Goal: Information Seeking & Learning: Learn about a topic

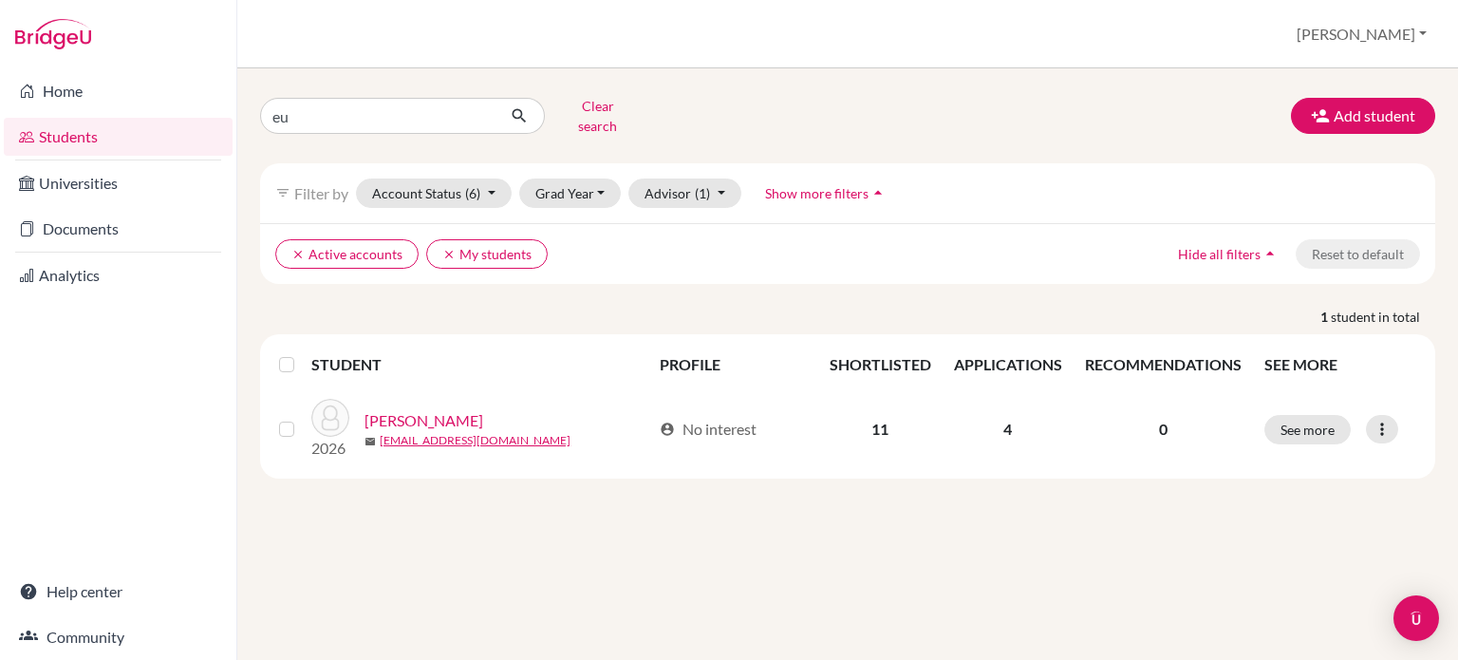
type input "e"
type input "yongsung"
click at [1195, 95] on div "yongsung Clear search Add student" at bounding box center [848, 115] width 1204 height 49
click at [521, 99] on button "submit" at bounding box center [520, 116] width 50 height 36
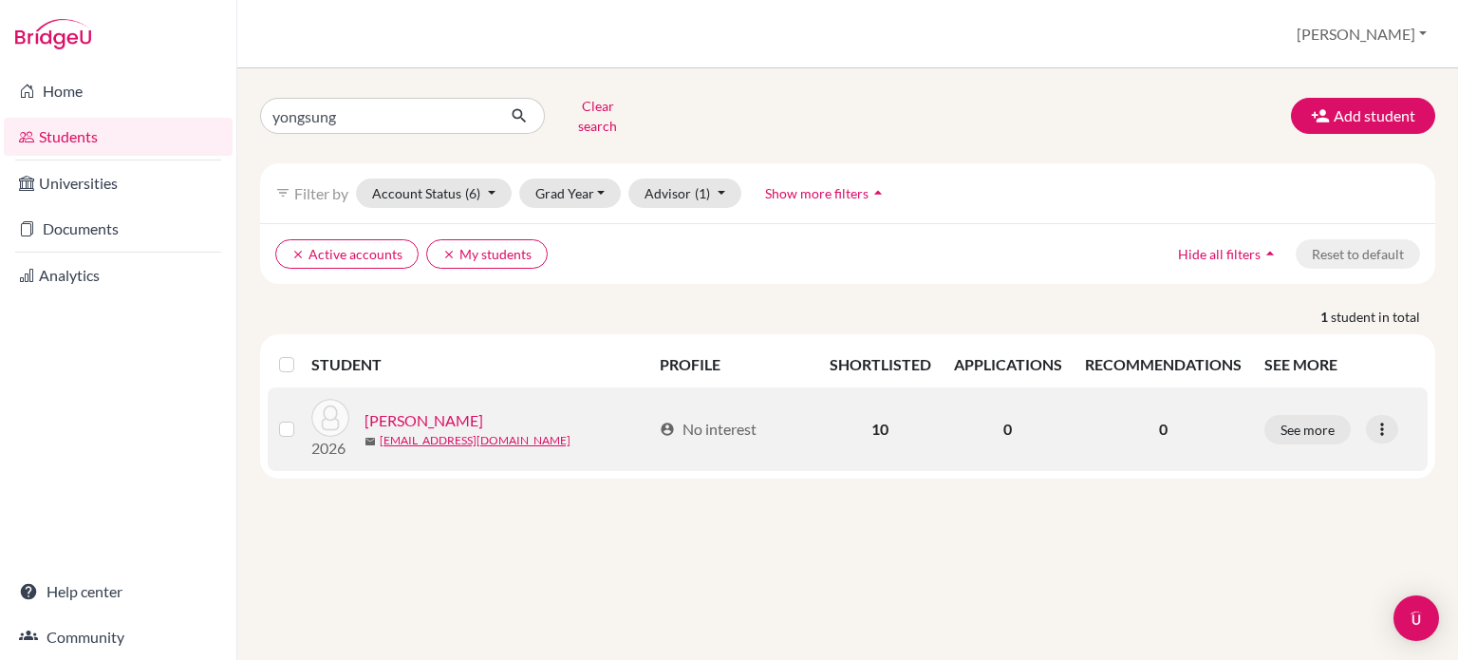
click at [430, 409] on link "[PERSON_NAME]" at bounding box center [424, 420] width 119 height 23
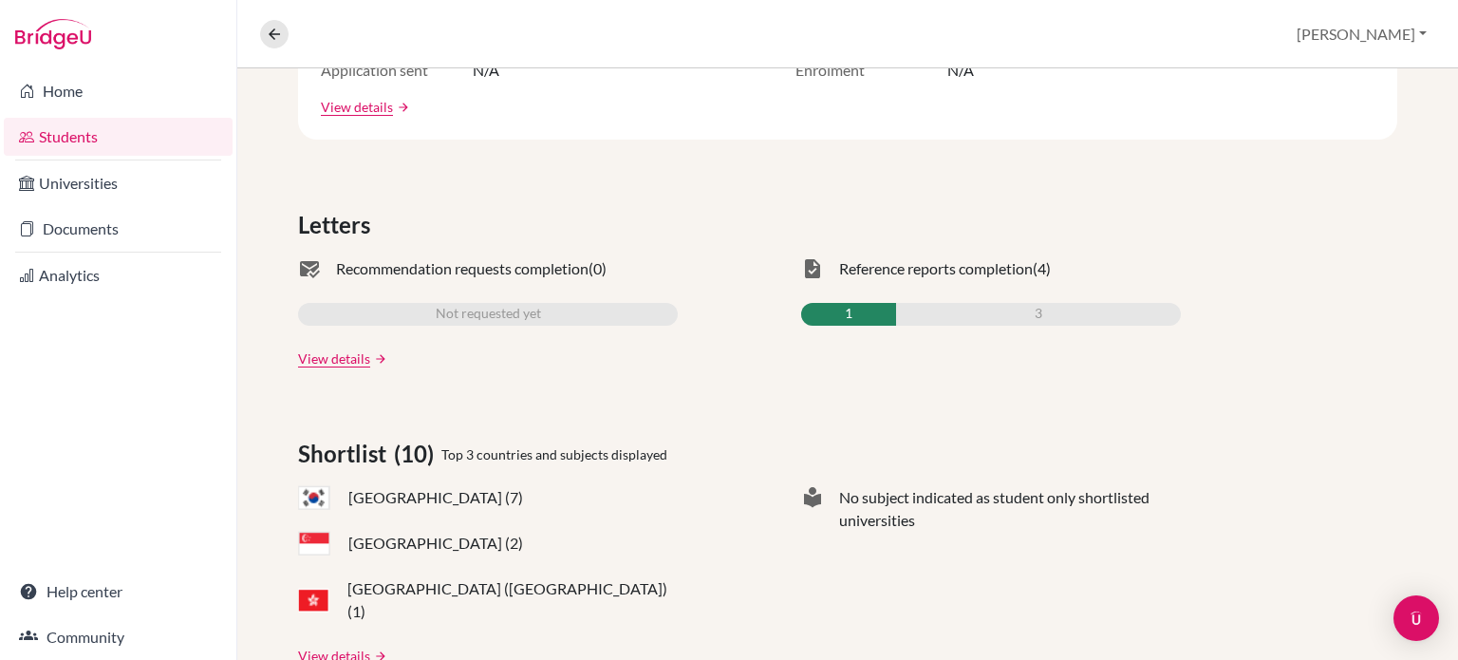
scroll to position [570, 0]
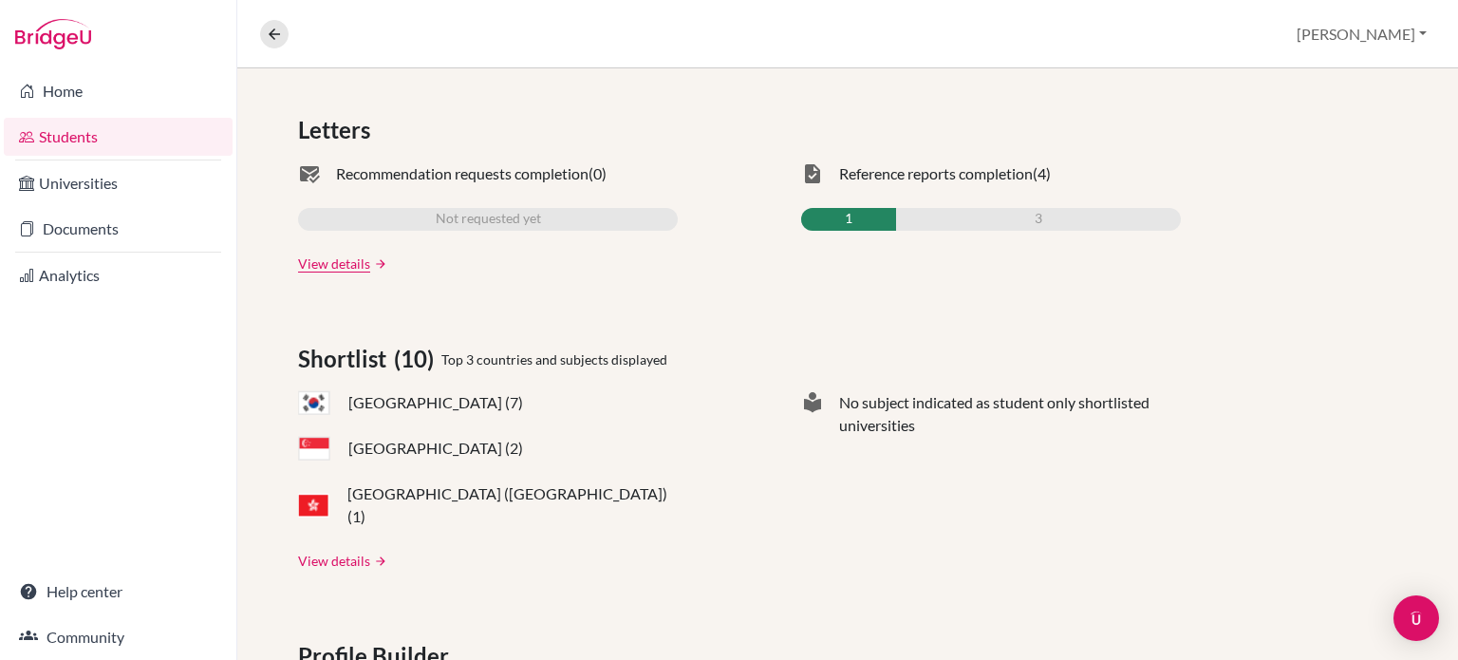
click at [348, 551] on link "View details" at bounding box center [334, 561] width 72 height 20
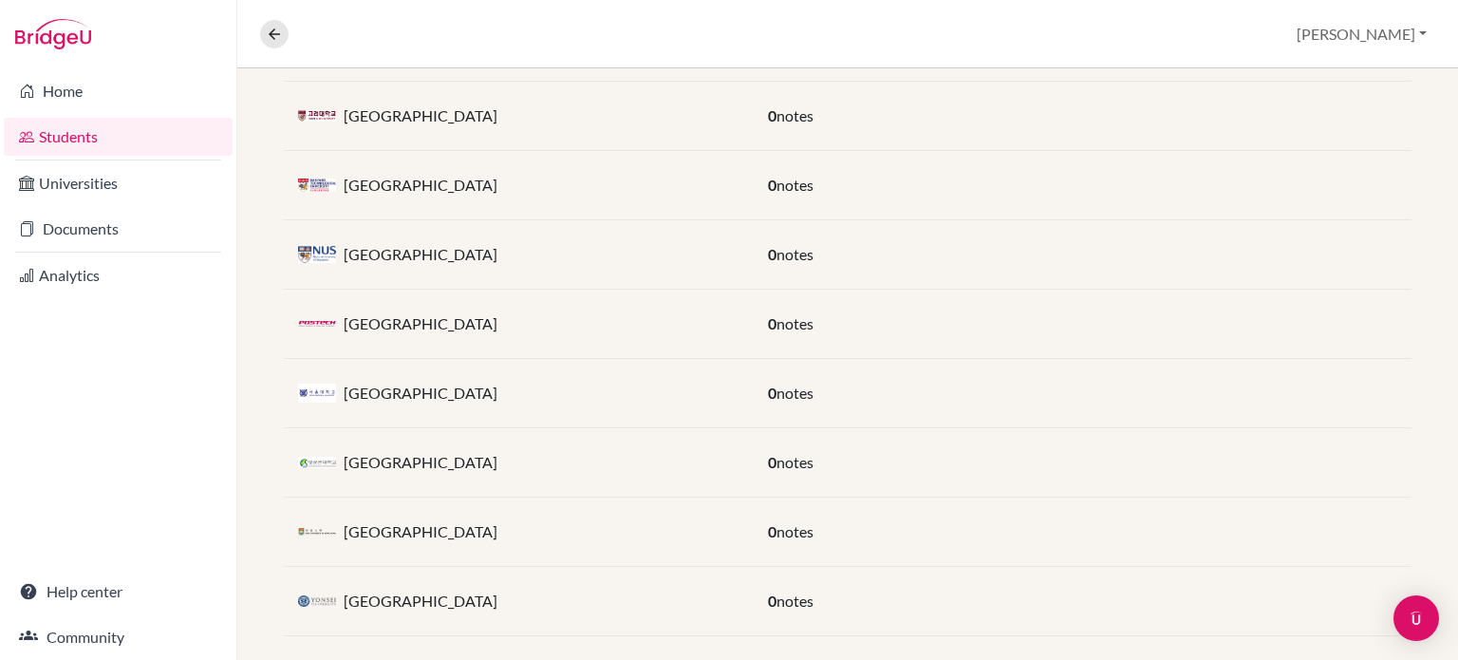
scroll to position [589, 0]
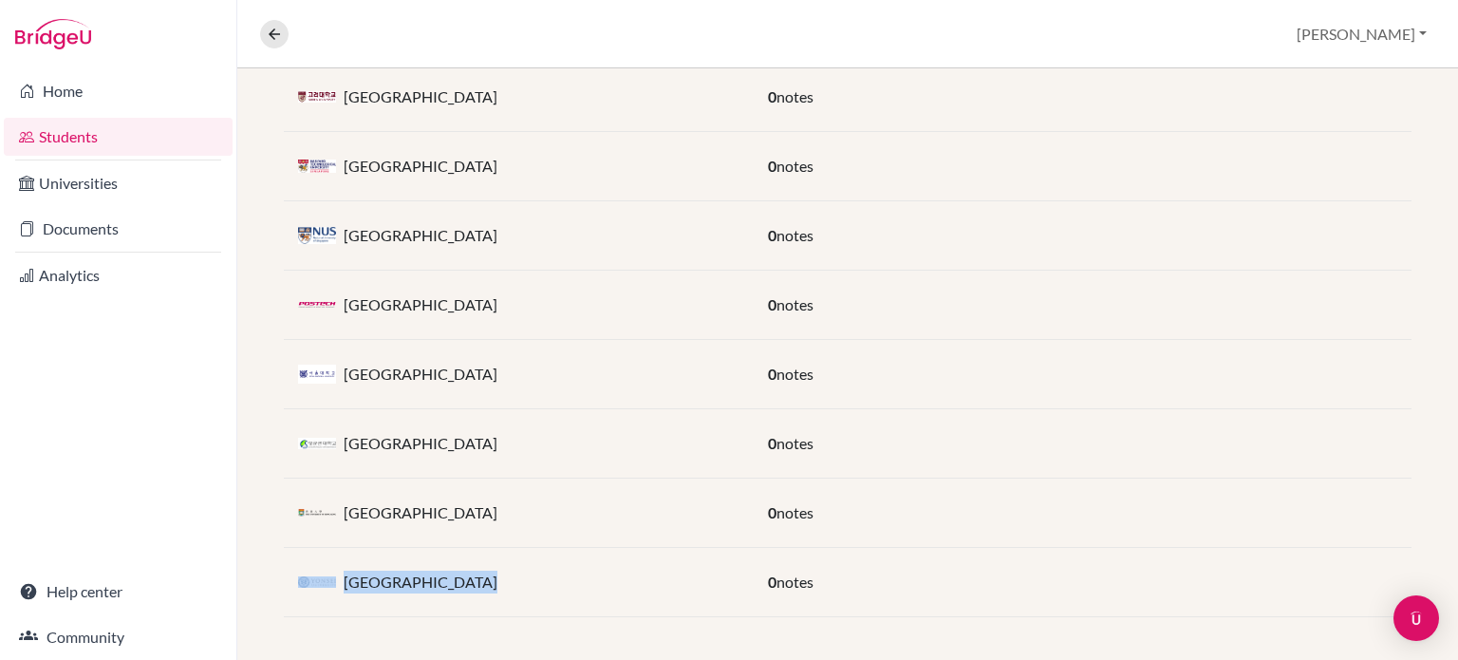
drag, startPoint x: 467, startPoint y: 580, endPoint x: 293, endPoint y: 576, distance: 173.8
click at [293, 576] on div "[GEOGRAPHIC_DATA]" at bounding box center [519, 582] width 470 height 38
click at [532, 576] on div "[GEOGRAPHIC_DATA]" at bounding box center [519, 582] width 470 height 38
drag, startPoint x: 555, startPoint y: 516, endPoint x: 277, endPoint y: 508, distance: 278.3
click at [277, 508] on div "Shortlist (10) University / Course Notes Hanyang University 0 notes KAIST 0 not…" at bounding box center [847, 226] width 1221 height 874
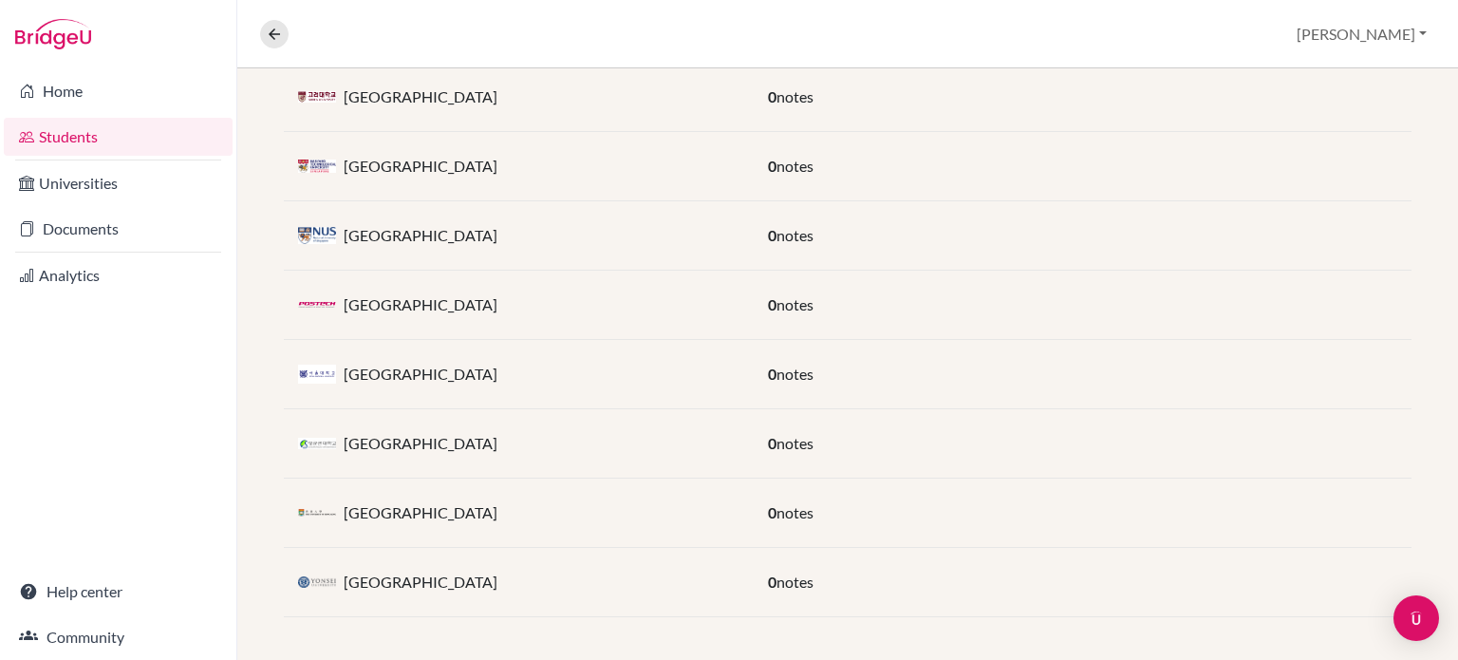
click at [589, 529] on div "University of Hong Kong 0 notes" at bounding box center [848, 513] width 1128 height 69
drag, startPoint x: 555, startPoint y: 519, endPoint x: 649, endPoint y: 520, distance: 95.0
click at [306, 516] on div "[GEOGRAPHIC_DATA]" at bounding box center [519, 513] width 470 height 38
click at [649, 520] on div "[GEOGRAPHIC_DATA]" at bounding box center [519, 513] width 470 height 38
drag, startPoint x: 342, startPoint y: 508, endPoint x: 533, endPoint y: 515, distance: 191.0
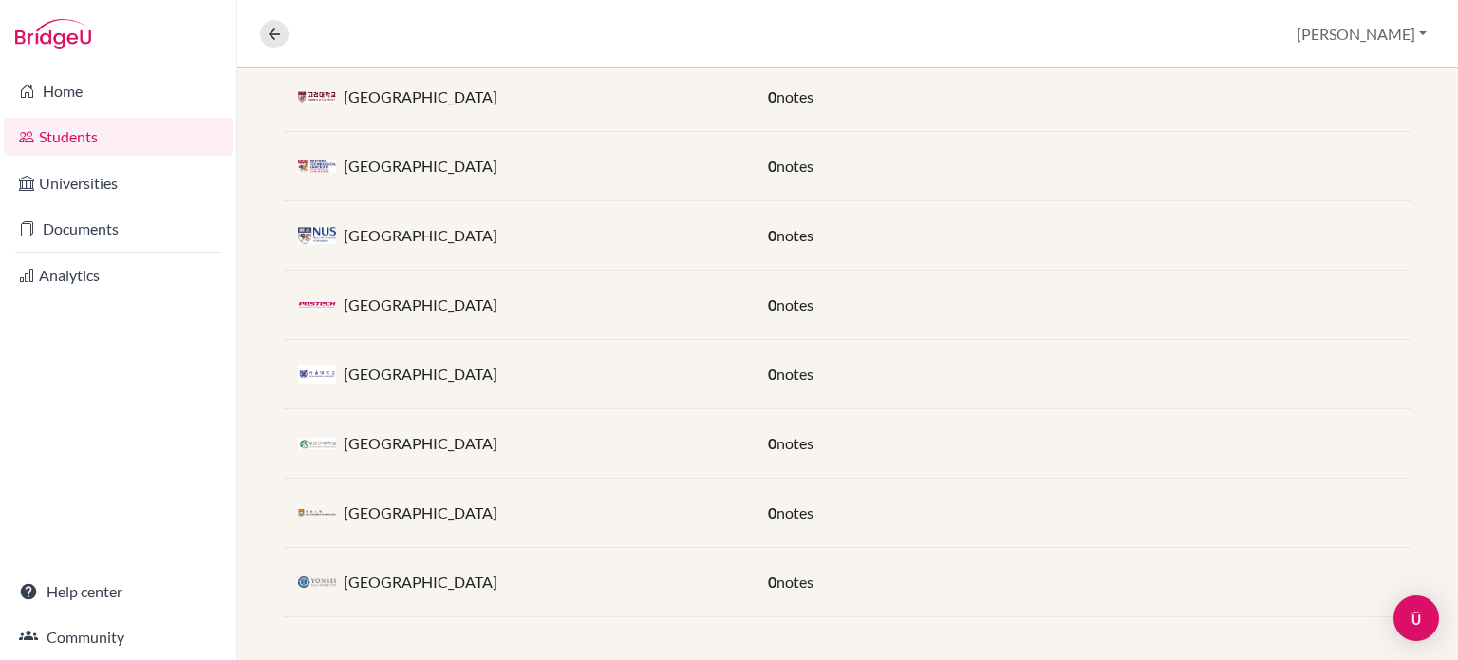
click at [533, 515] on div "[GEOGRAPHIC_DATA]" at bounding box center [519, 513] width 470 height 38
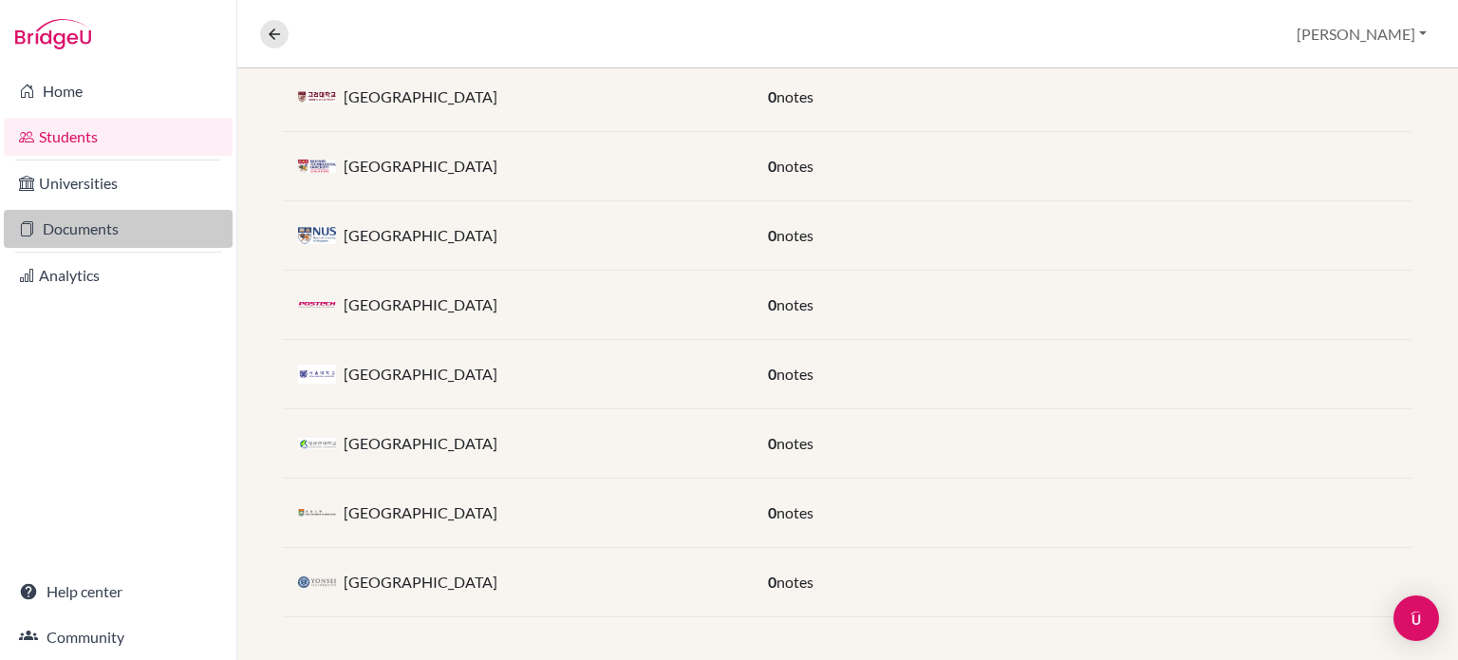
click at [71, 226] on link "Documents" at bounding box center [118, 229] width 229 height 38
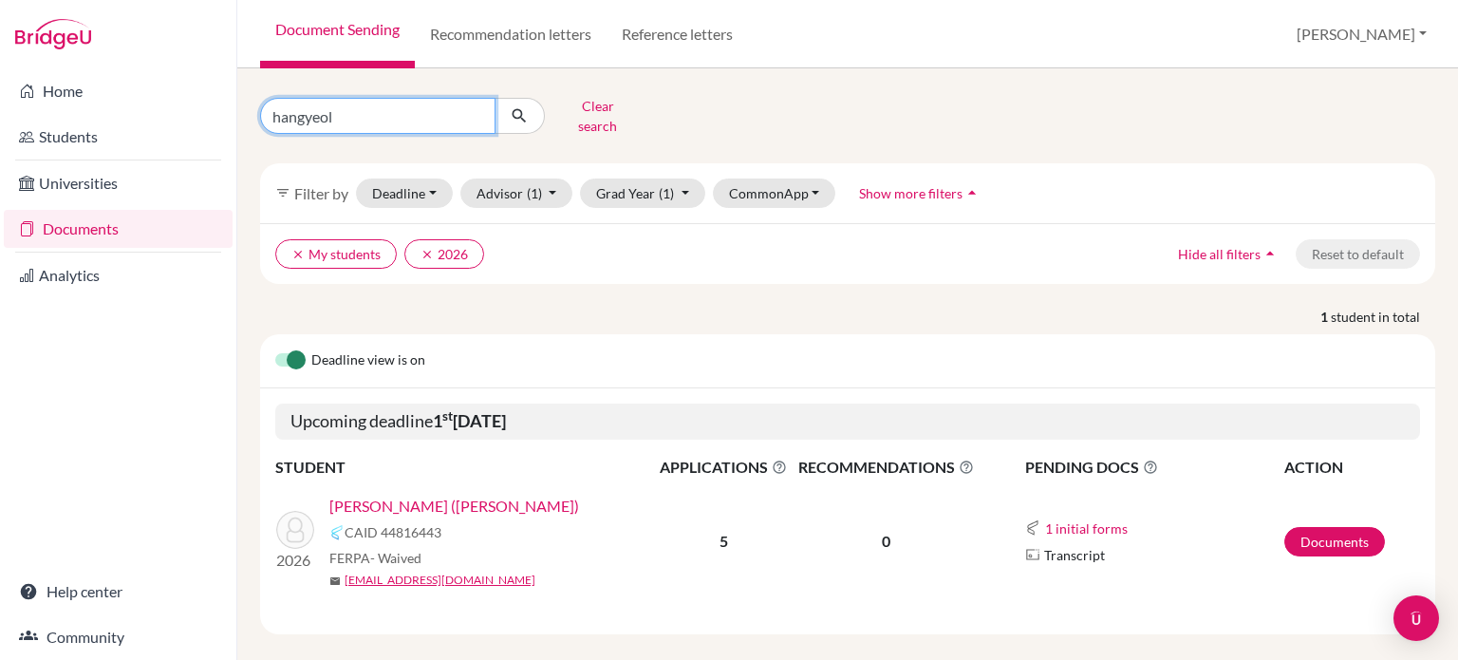
click at [360, 105] on input "hangyeol" at bounding box center [377, 116] width 235 height 36
type input "h"
type input "ㅛ"
type input "yongsung"
click button "submit" at bounding box center [520, 116] width 50 height 36
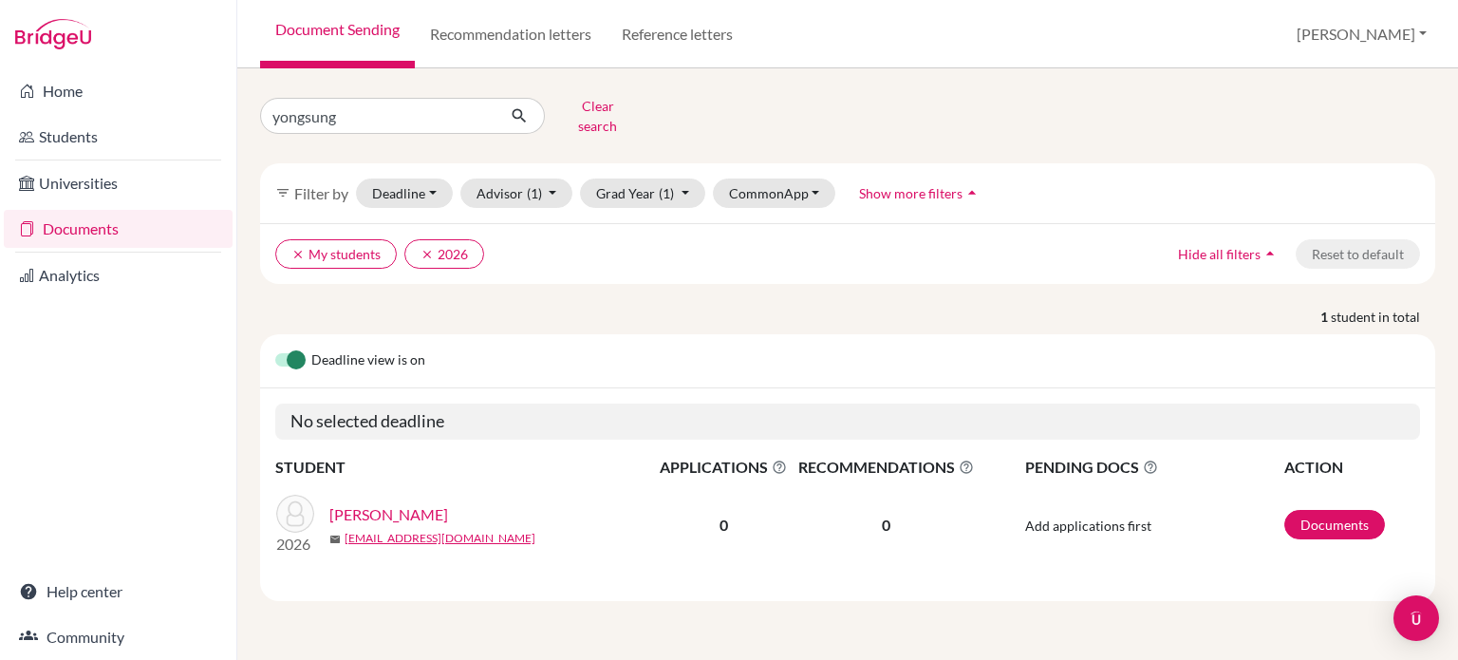
click at [388, 503] on link "[PERSON_NAME]" at bounding box center [388, 514] width 119 height 23
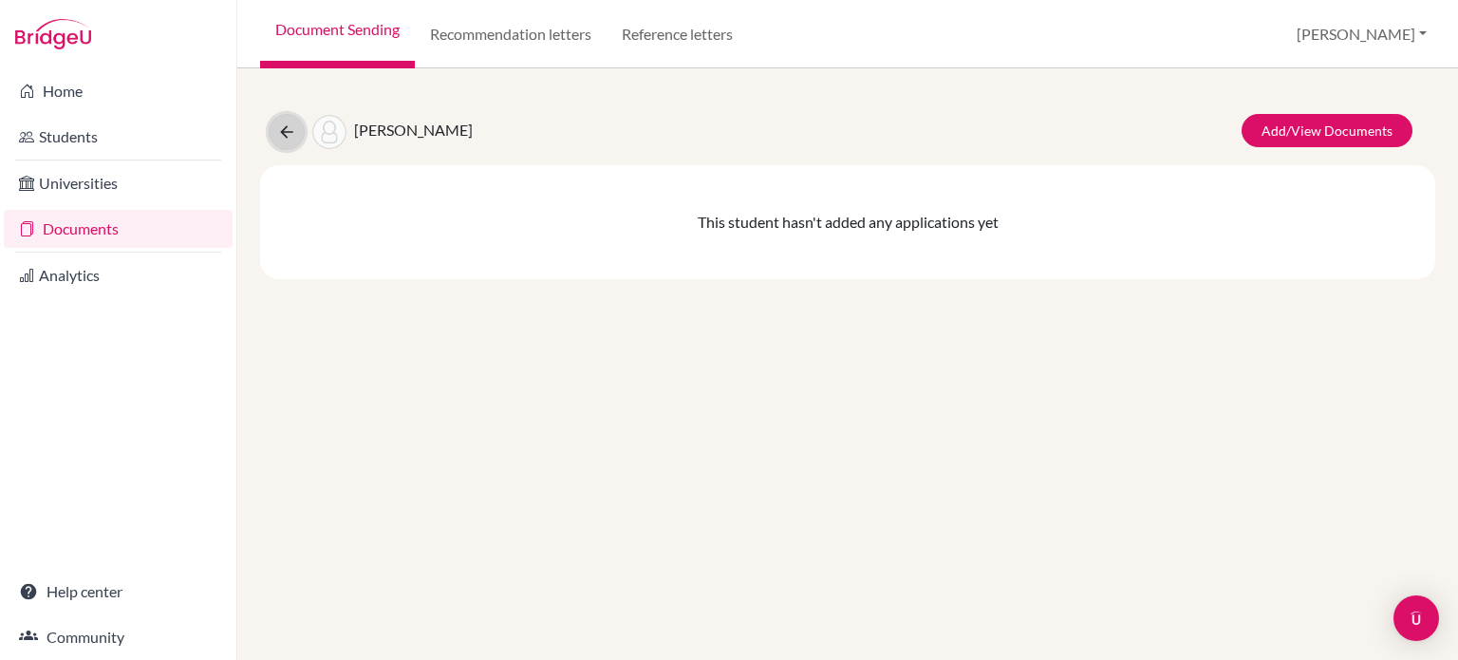
click at [292, 132] on icon at bounding box center [286, 131] width 19 height 19
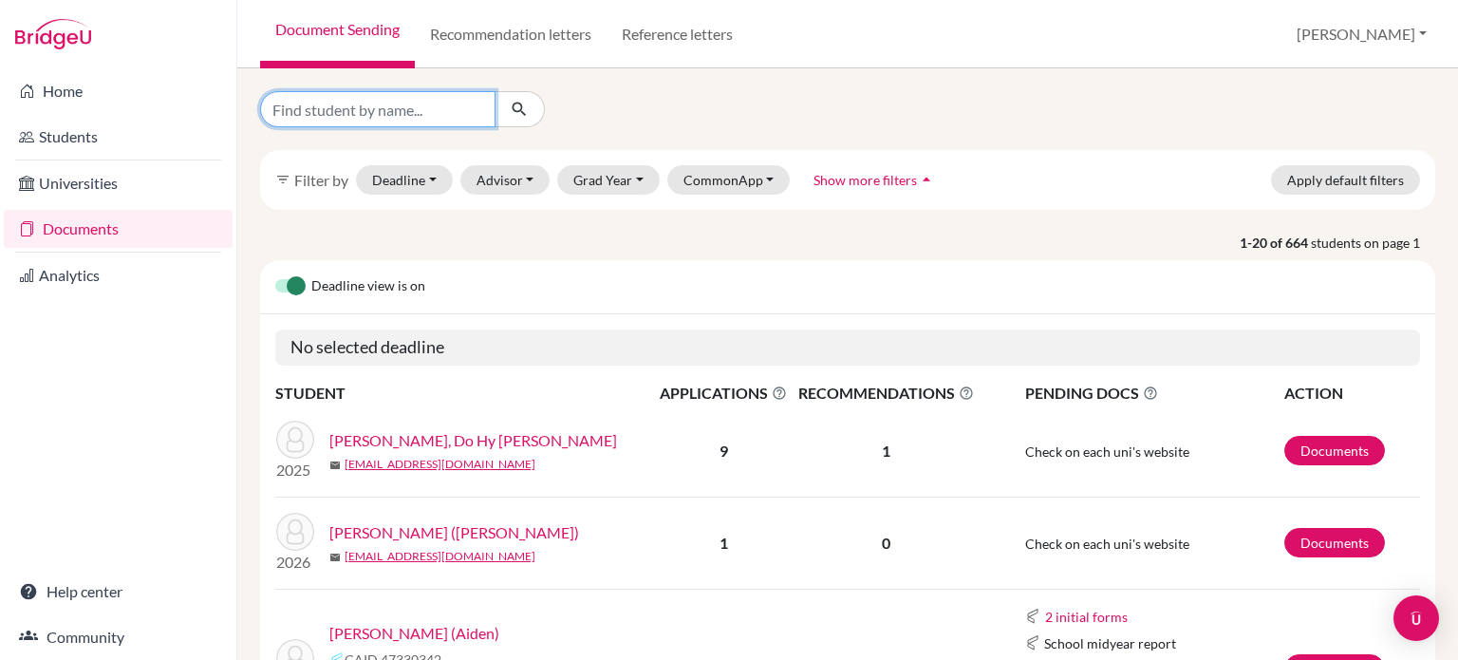
click at [357, 103] on input "Find student by name..." at bounding box center [377, 109] width 235 height 36
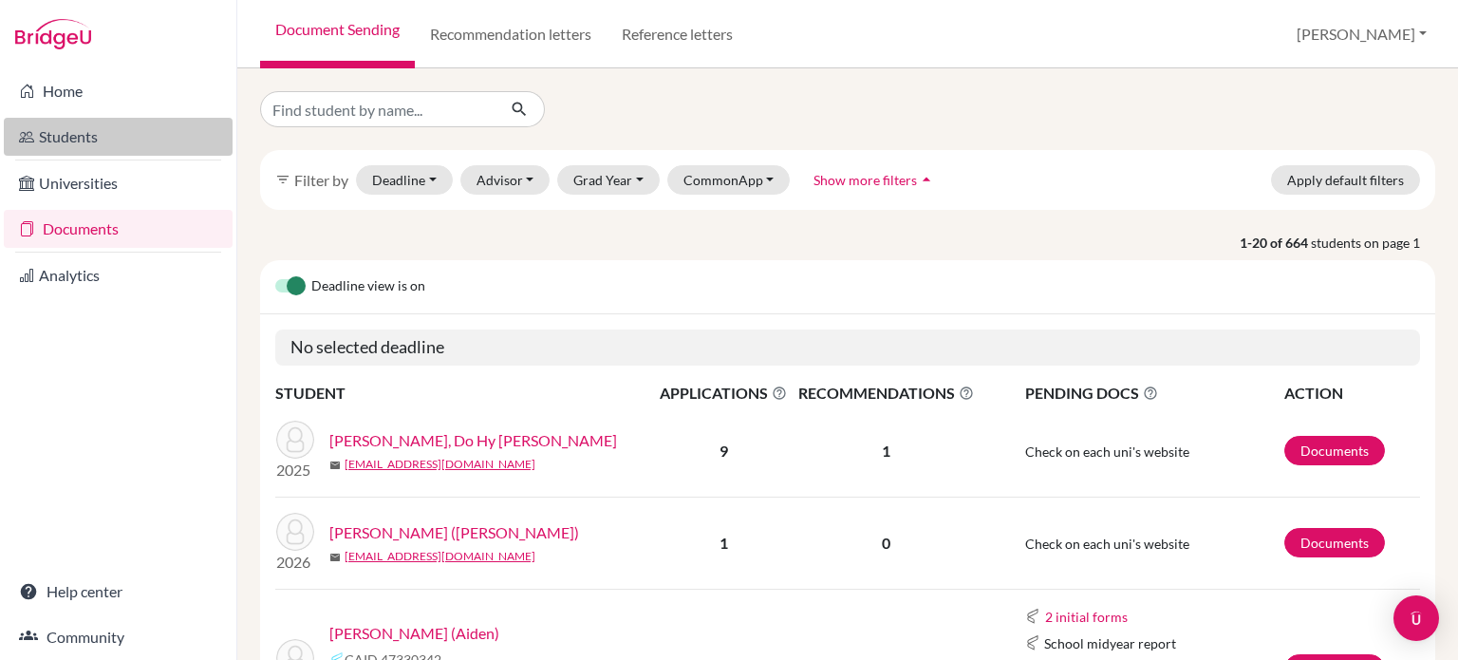
click at [82, 136] on link "Students" at bounding box center [118, 137] width 229 height 38
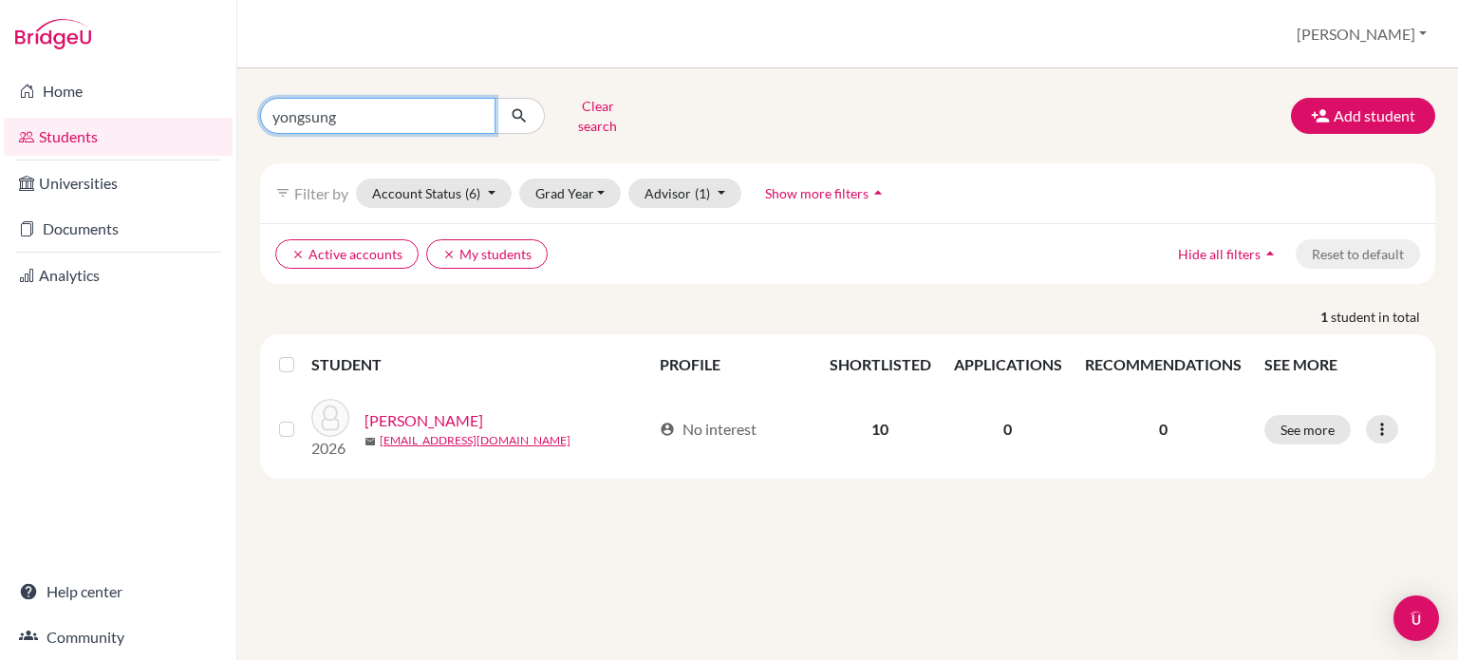
click at [421, 126] on input "yongsung" at bounding box center [377, 116] width 235 height 36
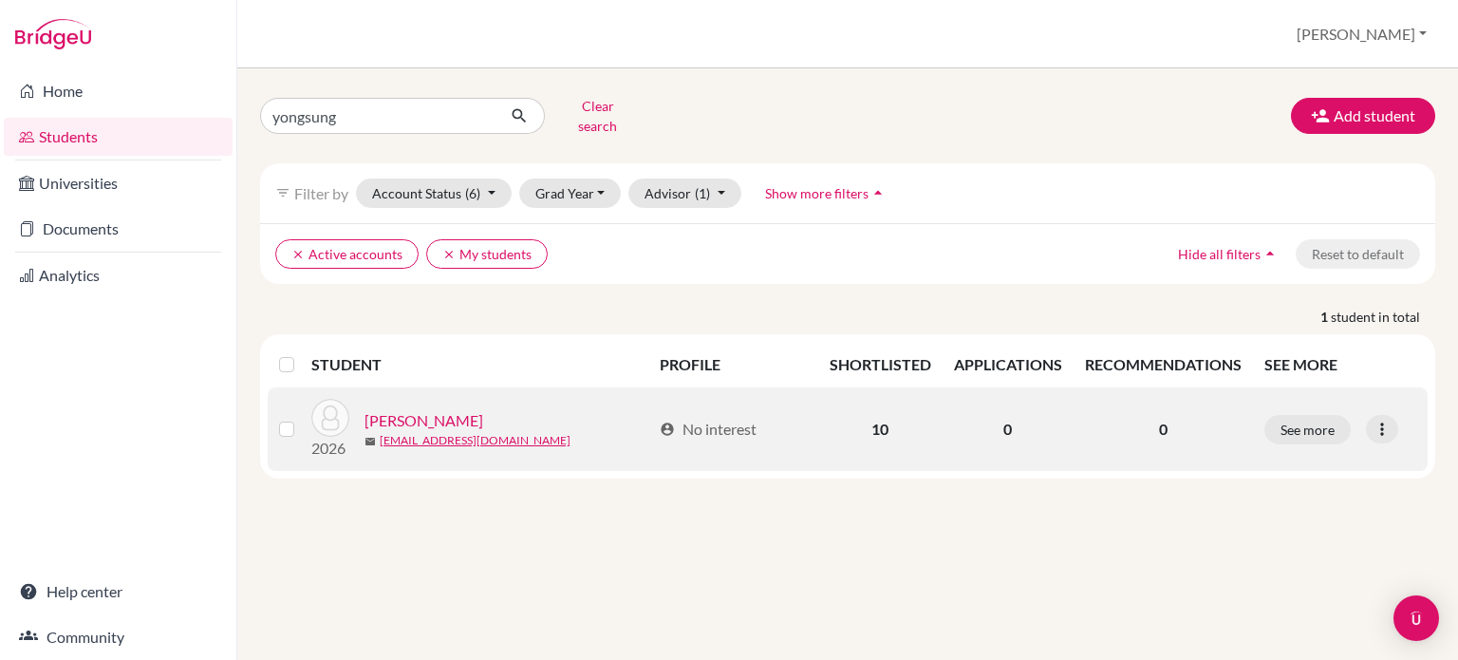
click at [423, 409] on link "[PERSON_NAME]" at bounding box center [424, 420] width 119 height 23
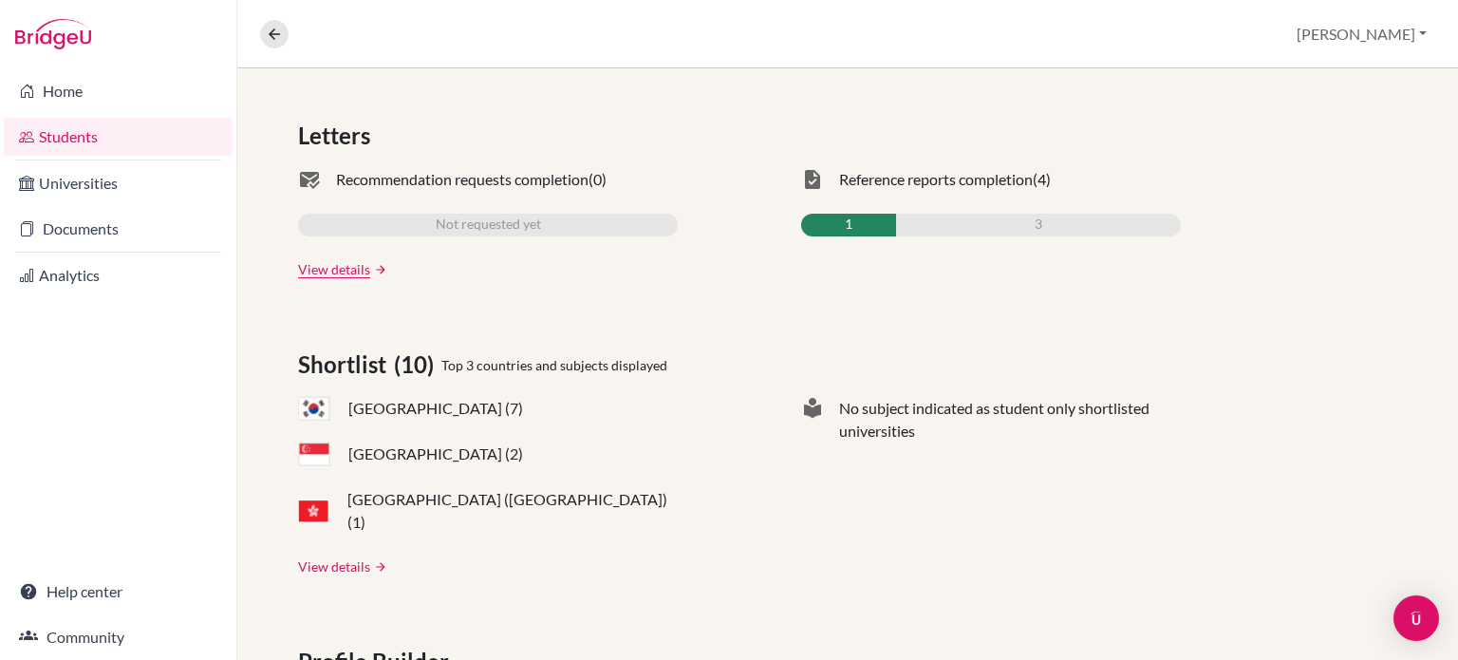
scroll to position [565, 0]
click at [327, 555] on link "View details" at bounding box center [334, 565] width 72 height 20
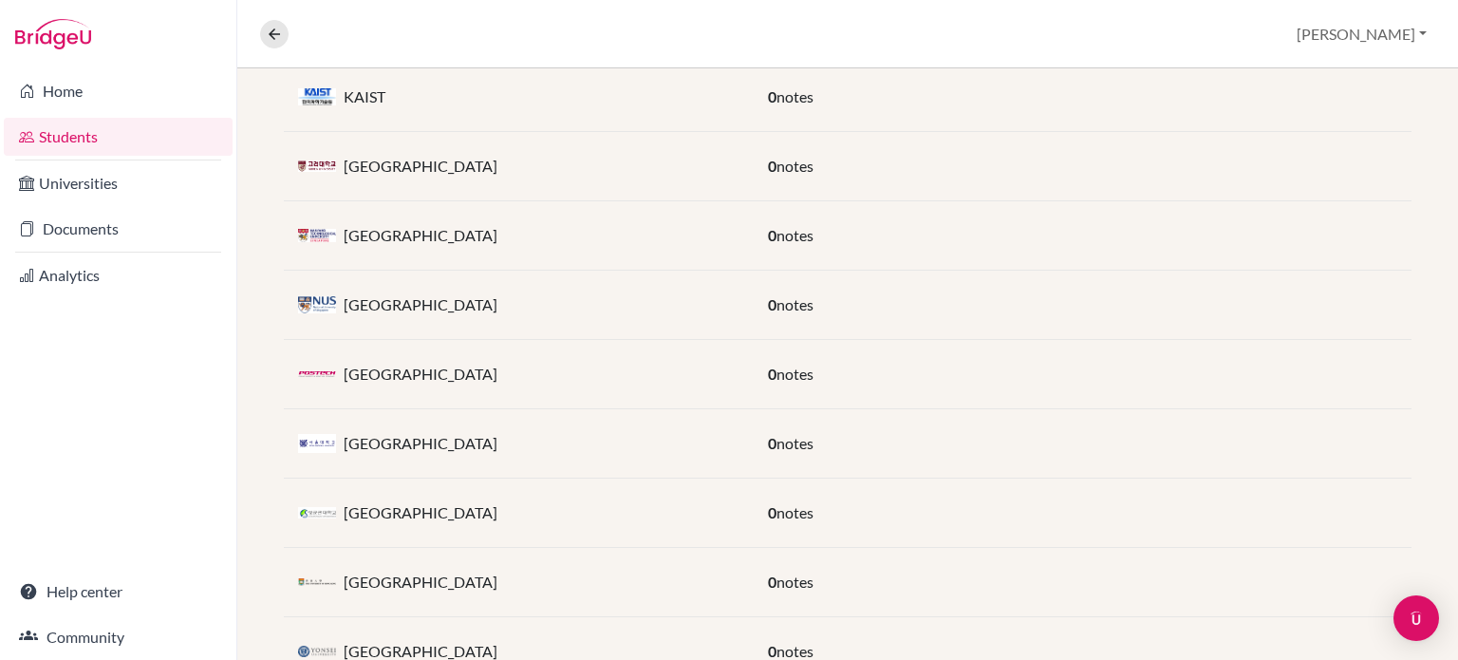
scroll to position [589, 0]
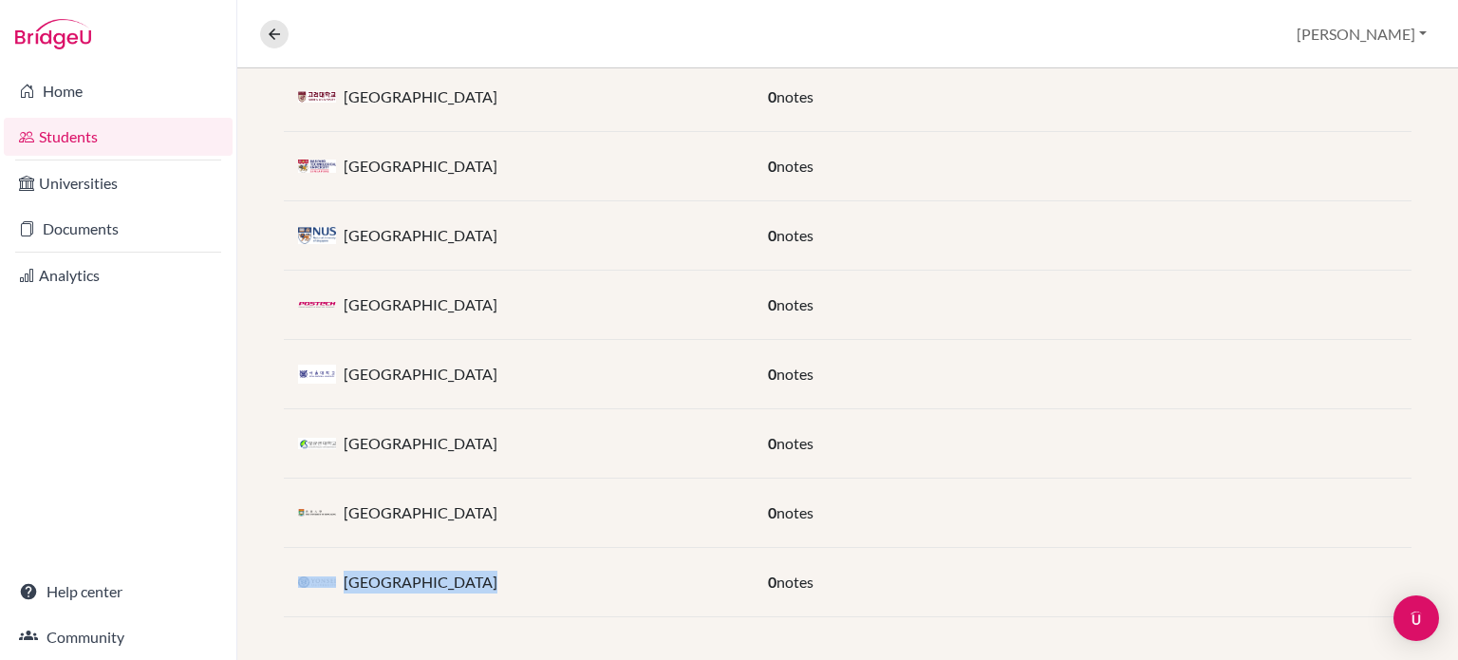
drag, startPoint x: 456, startPoint y: 586, endPoint x: 285, endPoint y: 567, distance: 172.0
click at [285, 567] on div "[GEOGRAPHIC_DATA]" at bounding box center [519, 582] width 470 height 38
click at [518, 576] on div "[GEOGRAPHIC_DATA]" at bounding box center [519, 582] width 470 height 38
drag, startPoint x: 454, startPoint y: 579, endPoint x: 509, endPoint y: 581, distance: 55.1
click at [509, 581] on div "[GEOGRAPHIC_DATA]" at bounding box center [519, 582] width 470 height 38
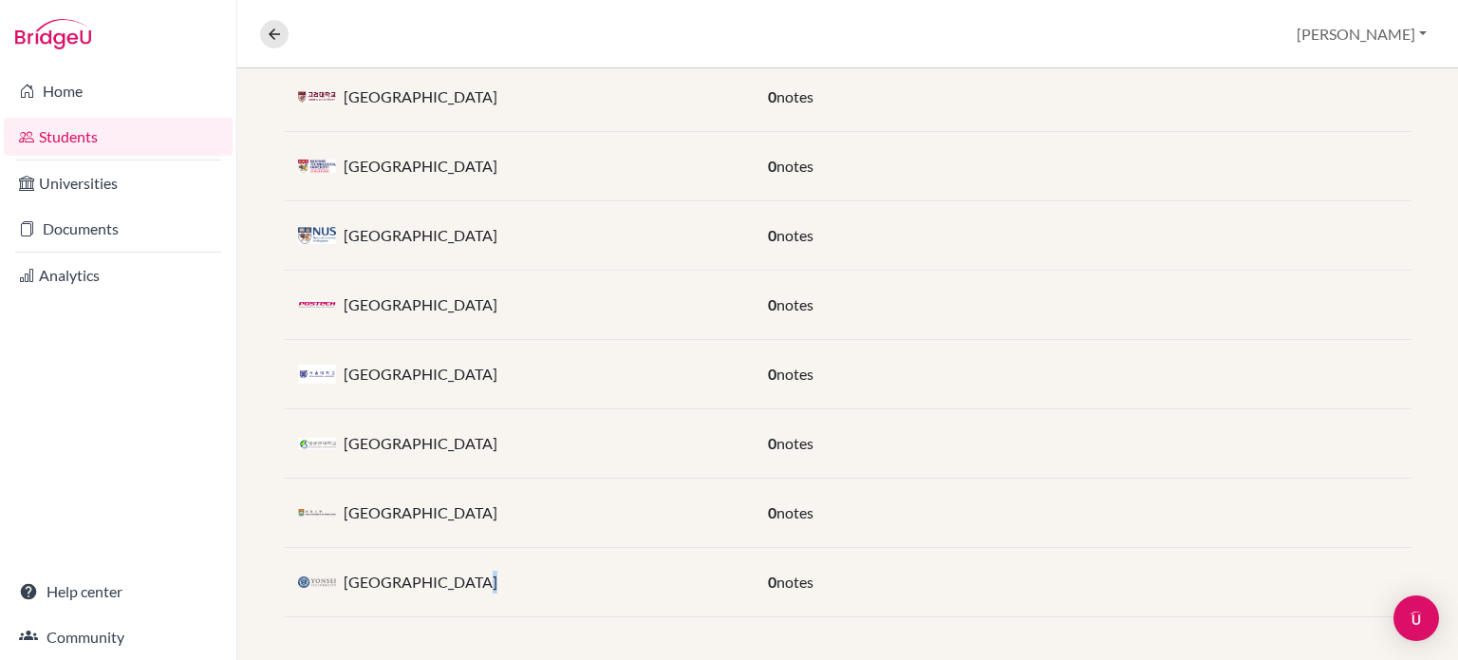
click at [509, 581] on div "[GEOGRAPHIC_DATA]" at bounding box center [519, 582] width 470 height 38
drag, startPoint x: 487, startPoint y: 583, endPoint x: 273, endPoint y: 572, distance: 214.9
click at [273, 572] on div "Shortlist (10) University / Course Notes Hanyang University 0 notes KAIST 0 not…" at bounding box center [847, 226] width 1221 height 874
click at [663, 570] on div "[GEOGRAPHIC_DATA]" at bounding box center [519, 582] width 470 height 38
drag, startPoint x: 517, startPoint y: 375, endPoint x: 345, endPoint y: 360, distance: 173.5
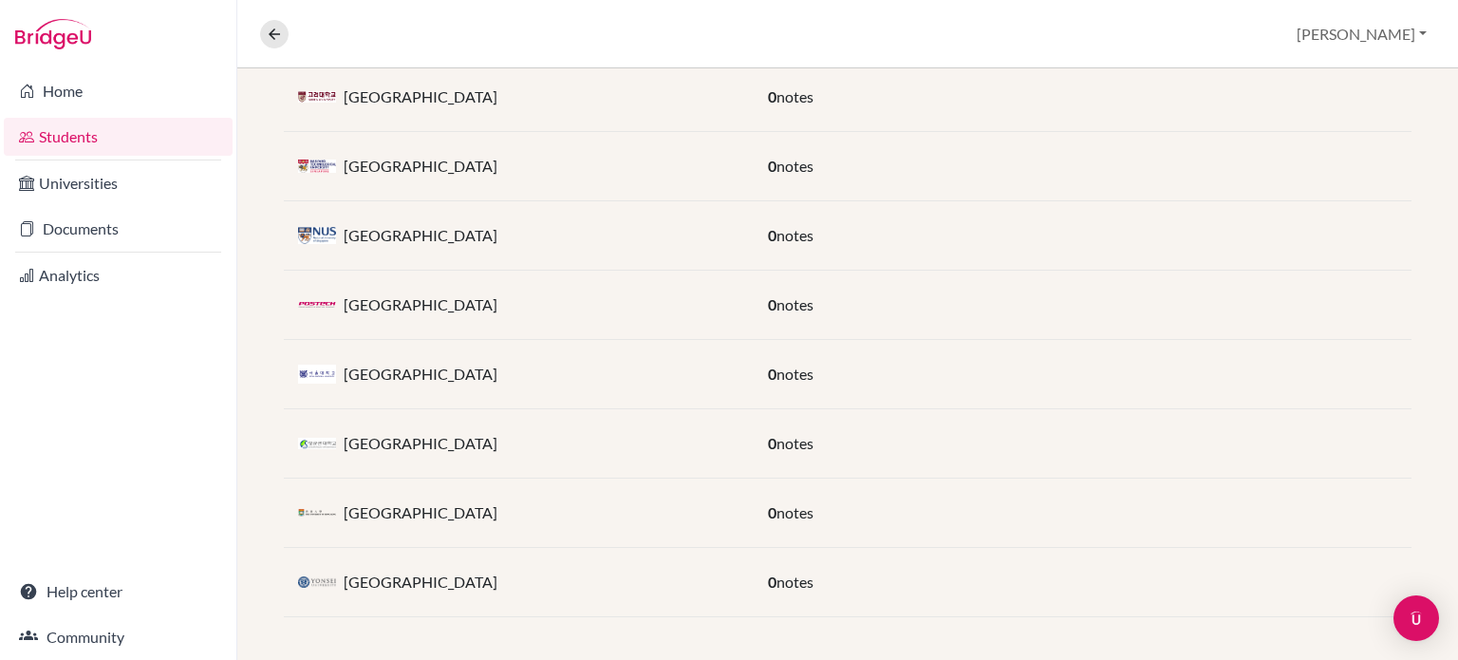
click at [345, 360] on div "[GEOGRAPHIC_DATA]" at bounding box center [519, 374] width 470 height 38
click at [553, 381] on div "[GEOGRAPHIC_DATA]" at bounding box center [519, 374] width 470 height 38
drag, startPoint x: 514, startPoint y: 375, endPoint x: 343, endPoint y: 364, distance: 171.3
click at [343, 364] on div "[GEOGRAPHIC_DATA]" at bounding box center [519, 374] width 470 height 38
click at [570, 355] on div "[GEOGRAPHIC_DATA]" at bounding box center [519, 374] width 470 height 38
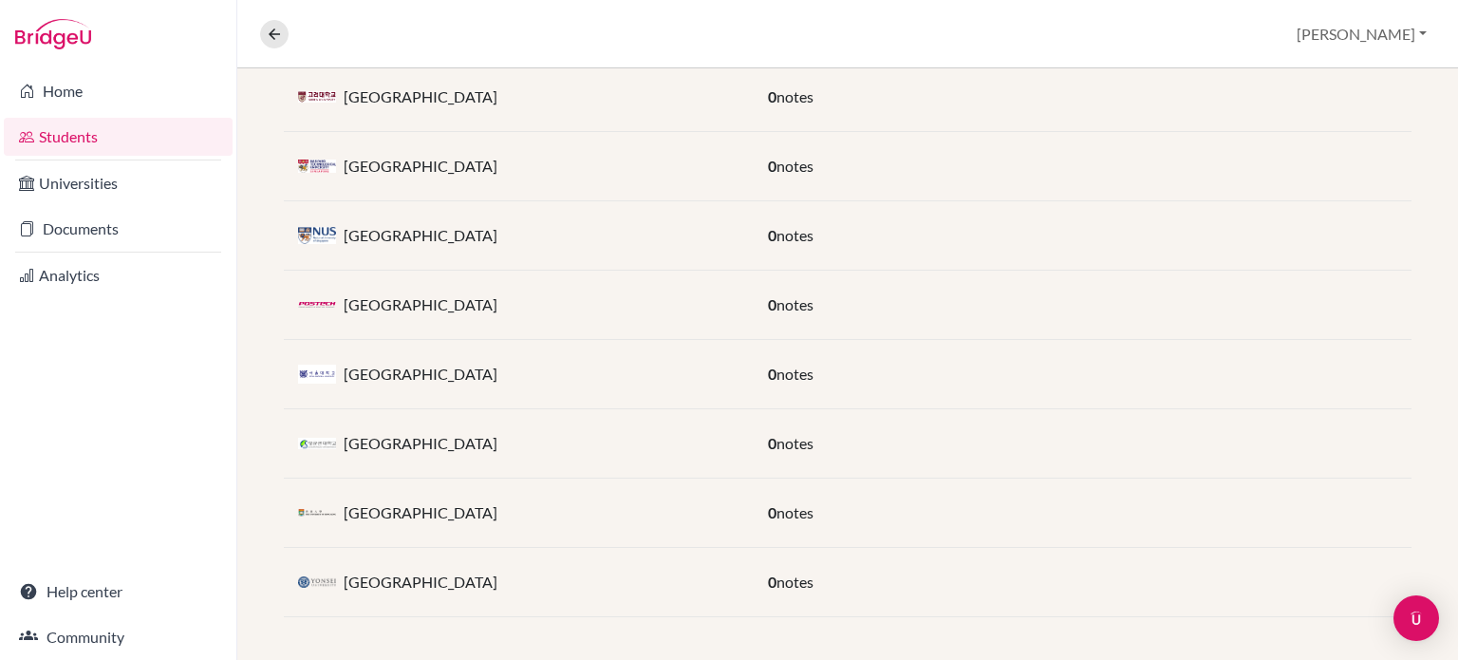
drag, startPoint x: 539, startPoint y: 372, endPoint x: 340, endPoint y: 367, distance: 199.5
click at [340, 367] on div "[GEOGRAPHIC_DATA]" at bounding box center [519, 374] width 470 height 38
click at [588, 371] on div "[GEOGRAPHIC_DATA]" at bounding box center [519, 374] width 470 height 38
